Goal: Communication & Community: Answer question/provide support

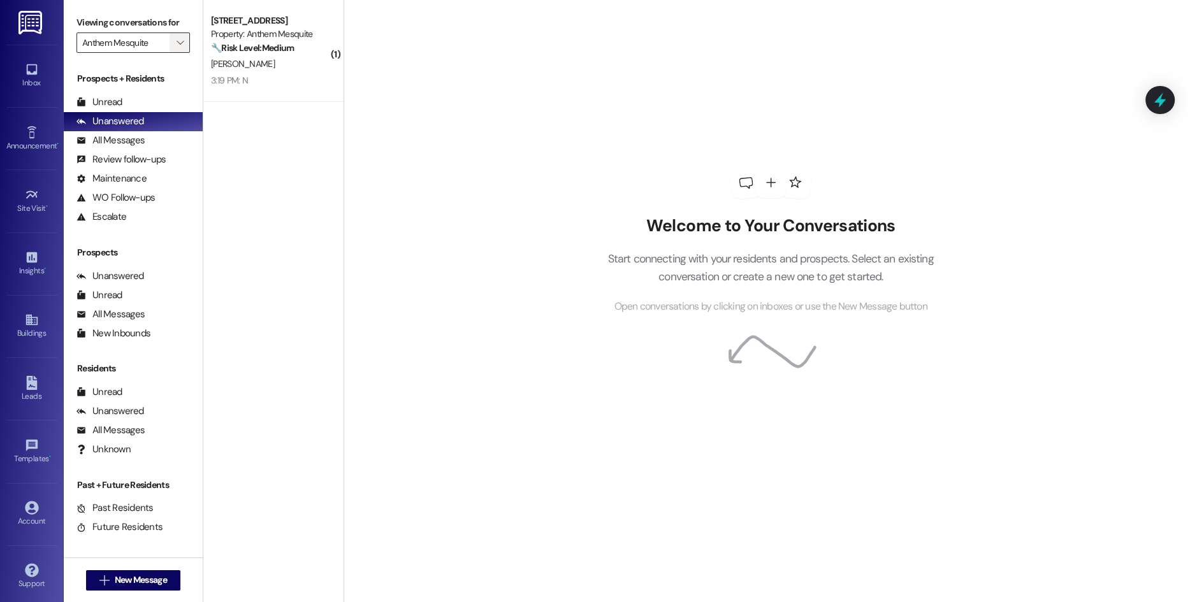
click at [174, 37] on span "" at bounding box center [180, 43] width 12 height 20
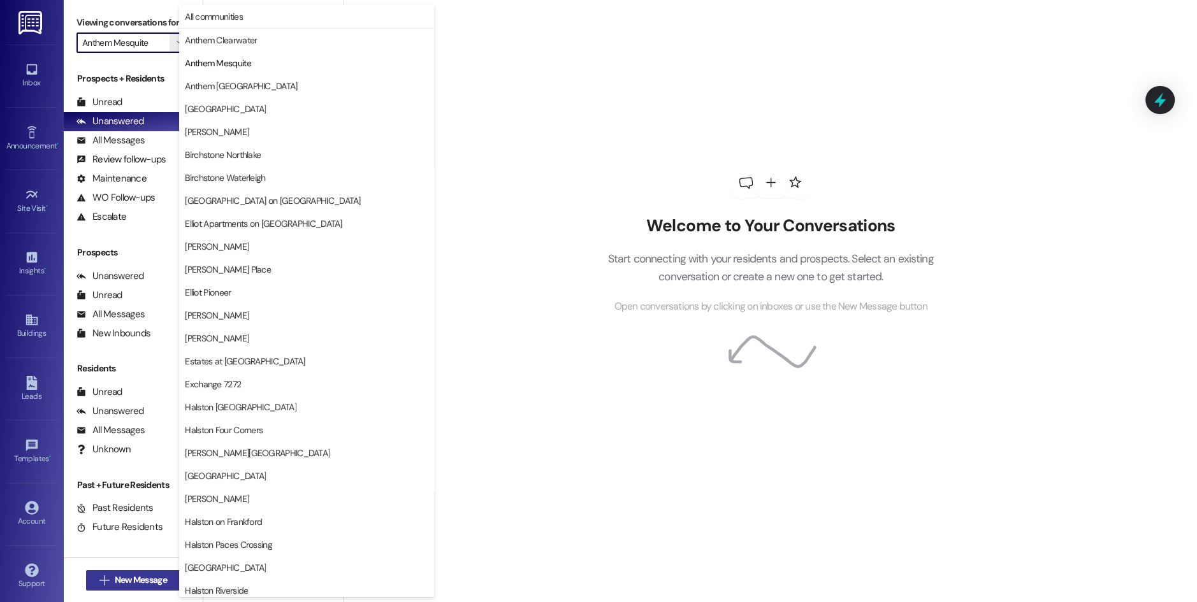
click at [148, 581] on span "New Message" at bounding box center [141, 580] width 52 height 13
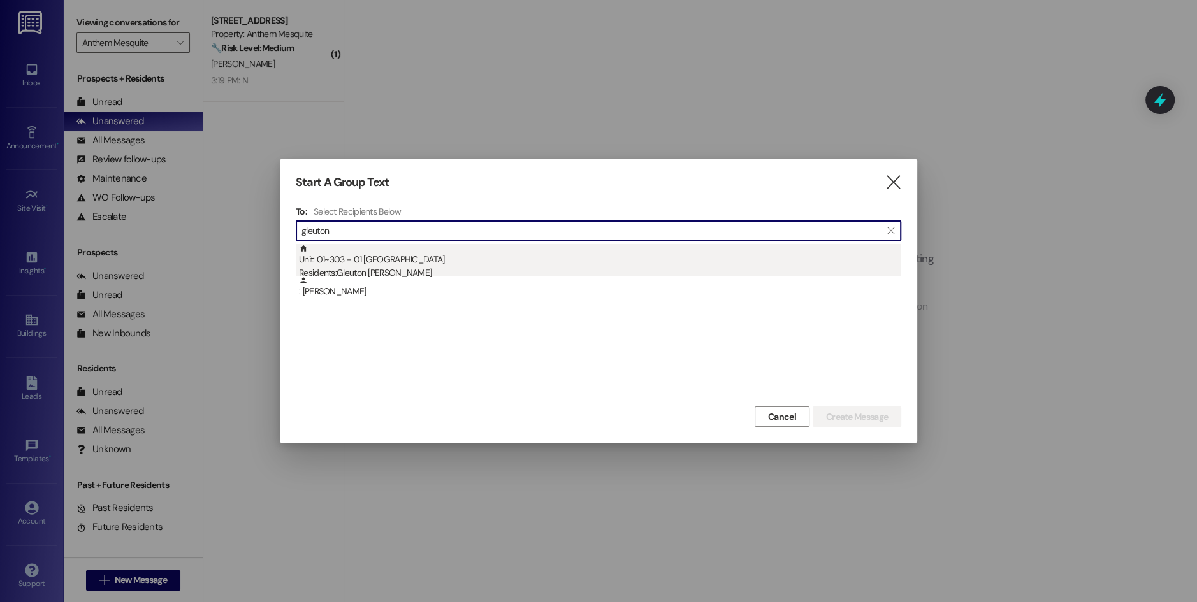
type input "gleuton"
click at [369, 259] on div "Unit: 01~303 - 01 Birchstone Waterleigh Residents: Gleuton [PERSON_NAME]" at bounding box center [600, 262] width 602 height 36
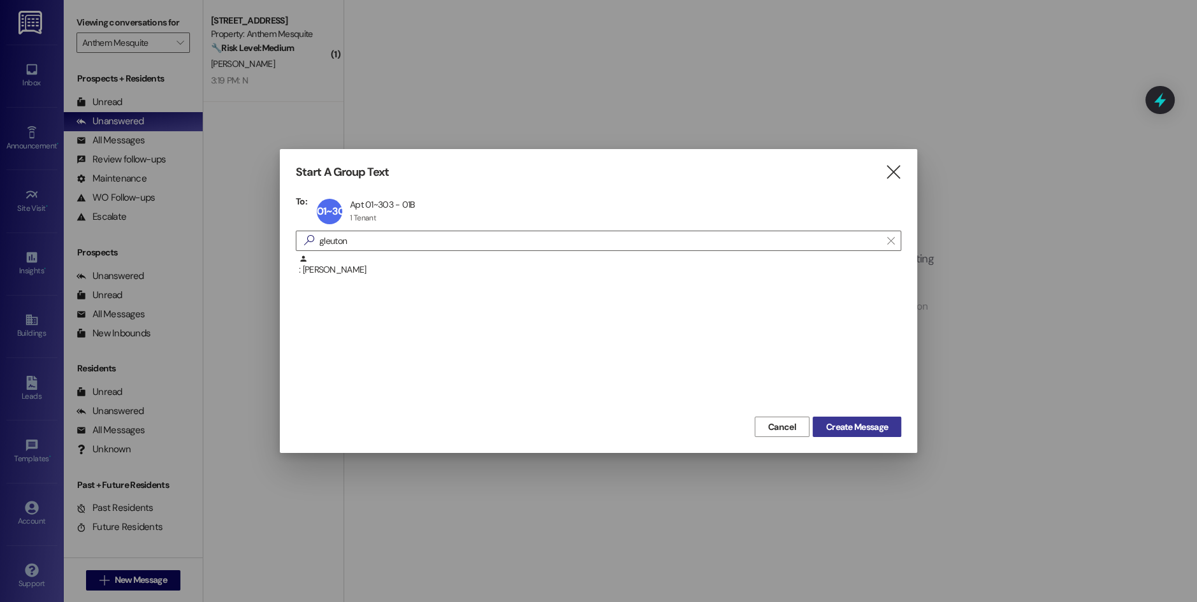
click at [846, 426] on span "Create Message" at bounding box center [857, 427] width 62 height 13
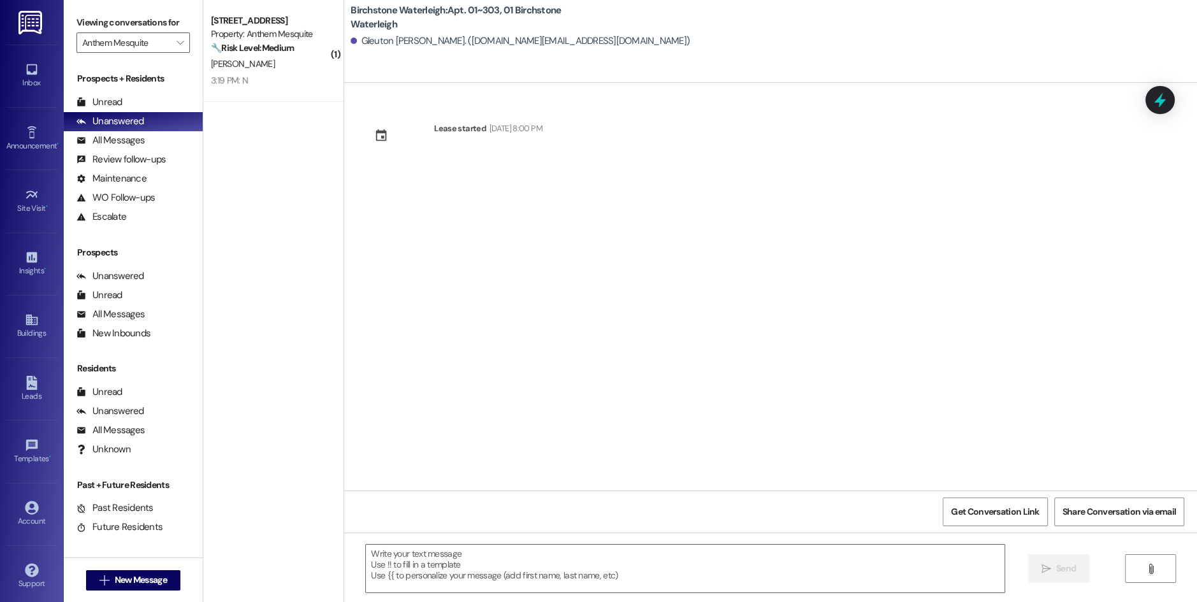
type textarea "Fetching suggested responses. Please feel free to read through the conversation…"
click at [559, 293] on div "Lease started [DATE] 8:00 PM" at bounding box center [770, 287] width 853 height 408
click at [610, 352] on div "Lease started [DATE] 8:00 PM" at bounding box center [770, 287] width 853 height 408
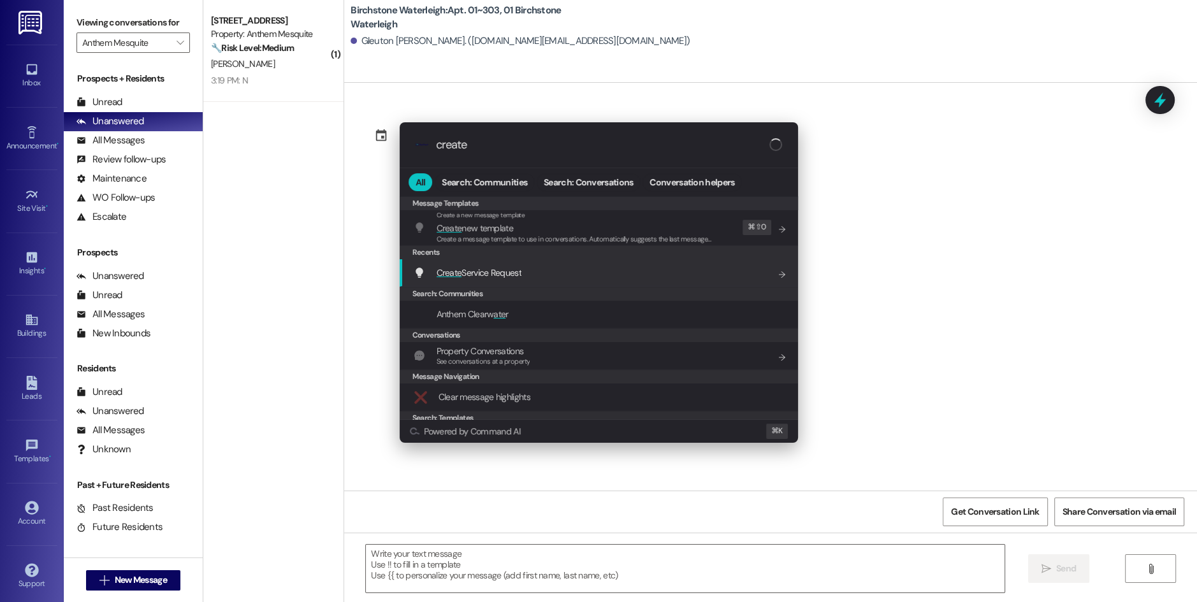
type input "create"
click at [515, 261] on div "Create Service Request Add shortcut" at bounding box center [599, 272] width 398 height 27
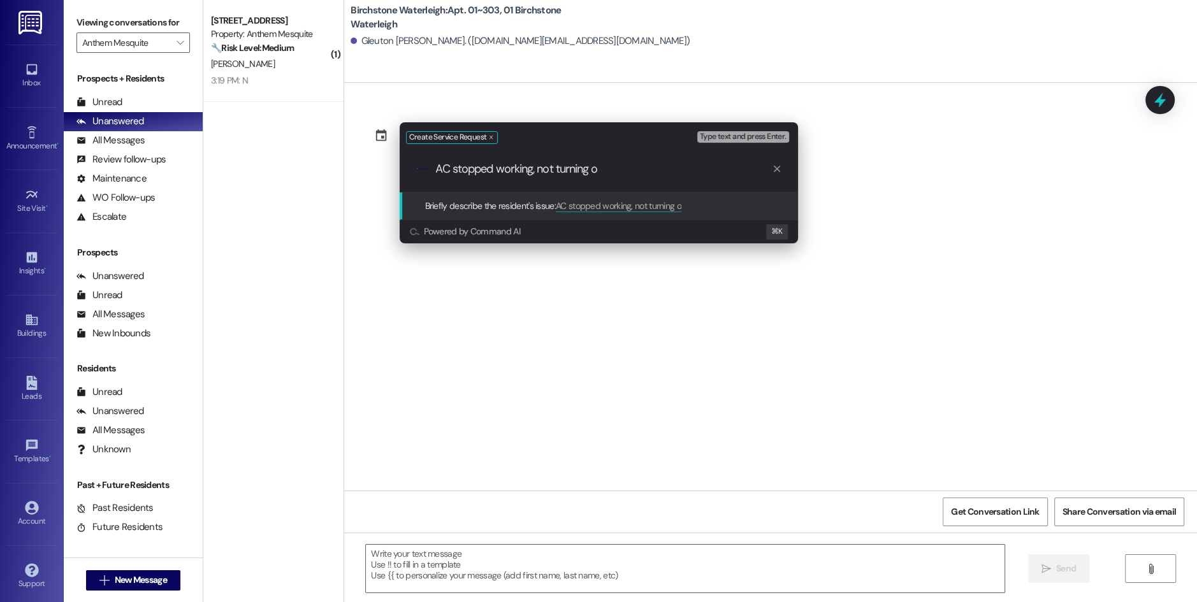
type input "AC stopped working, not turning on"
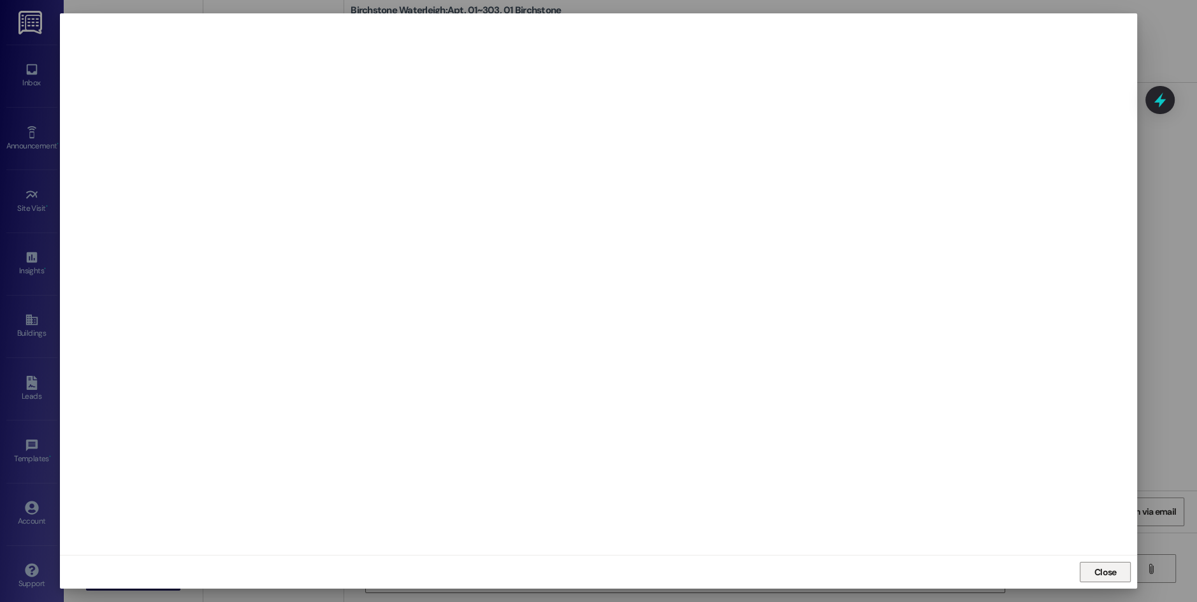
click at [1097, 577] on span "Close" at bounding box center [1105, 572] width 22 height 13
